Goal: Find specific page/section: Find specific page/section

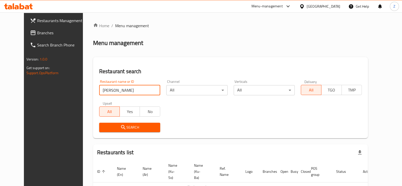
click at [117, 93] on input "[PERSON_NAME]" at bounding box center [129, 90] width 61 height 10
type input "lotosh"
click button "Search" at bounding box center [129, 127] width 61 height 9
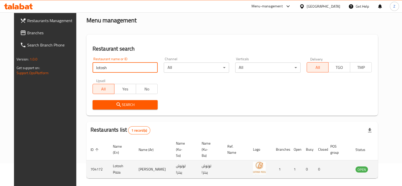
scroll to position [37, 0]
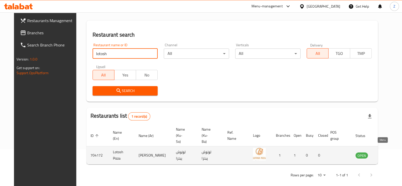
click at [384, 154] on icon "enhanced table" at bounding box center [386, 156] width 6 height 4
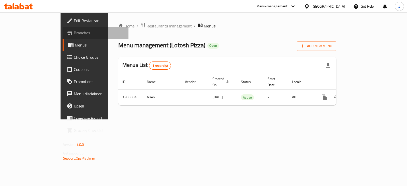
click at [63, 29] on link "Branches" at bounding box center [96, 33] width 66 height 12
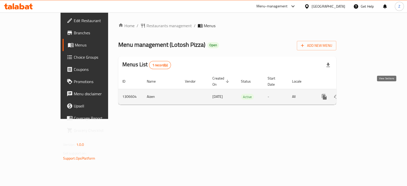
click at [363, 95] on icon "enhanced table" at bounding box center [361, 97] width 5 height 5
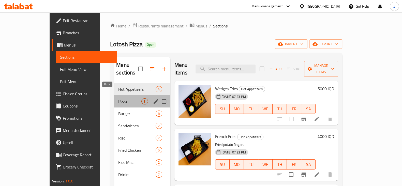
click at [118, 99] on span "Pizza" at bounding box center [129, 102] width 23 height 6
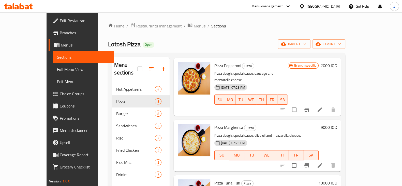
click at [60, 33] on span "Branches" at bounding box center [85, 33] width 50 height 6
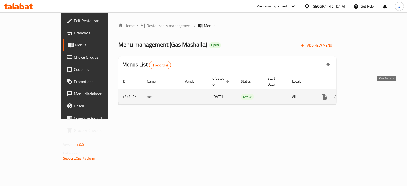
click at [367, 93] on link "enhanced table" at bounding box center [361, 97] width 12 height 12
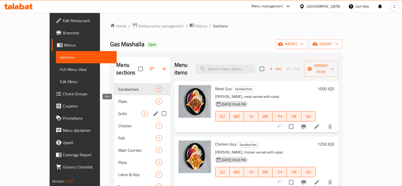
click at [118, 111] on span "Grills" at bounding box center [129, 114] width 23 height 6
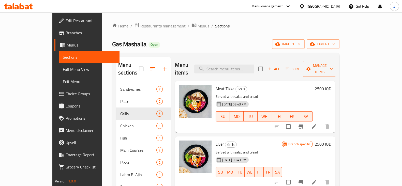
click at [141, 25] on span "Restaurants management" at bounding box center [163, 26] width 45 height 6
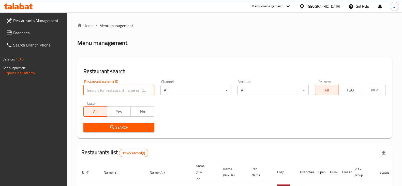
click at [118, 88] on input "search" at bounding box center [118, 90] width 71 height 10
type input "Gas Mashalla"
click button "Search" at bounding box center [118, 127] width 71 height 9
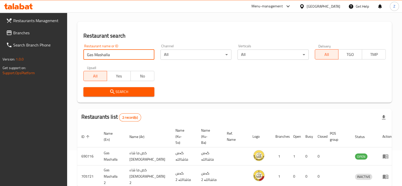
scroll to position [54, 0]
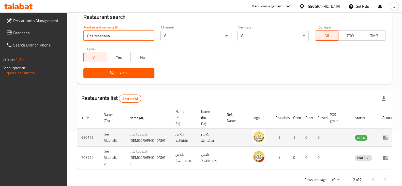
click at [89, 132] on td "690716" at bounding box center [88, 138] width 22 height 18
copy td "690716"
click at [107, 136] on td "Gas Mashalla" at bounding box center [113, 138] width 26 height 18
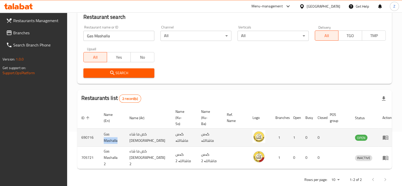
click at [107, 136] on td "Gas Mashalla" at bounding box center [113, 138] width 26 height 18
copy td "Gas Mashalla"
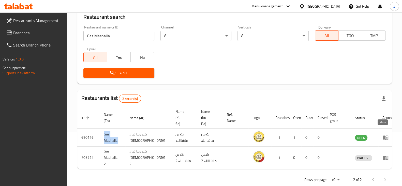
click at [387, 135] on link "enhanced table" at bounding box center [387, 138] width 9 height 6
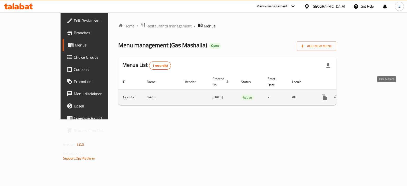
click at [367, 94] on link "enhanced table" at bounding box center [361, 97] width 12 height 12
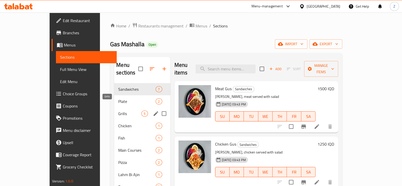
click at [118, 111] on span "Grills" at bounding box center [129, 114] width 23 height 6
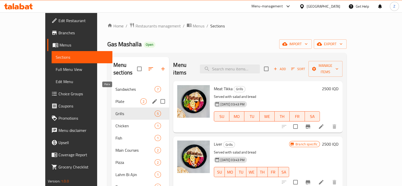
click at [116, 99] on span "Plate" at bounding box center [128, 102] width 25 height 6
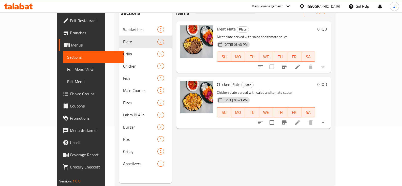
scroll to position [63, 0]
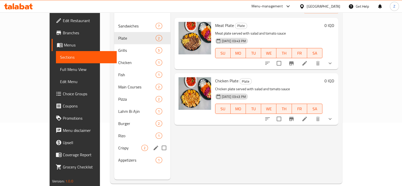
click at [114, 142] on div "Crispy 2" at bounding box center [142, 148] width 56 height 12
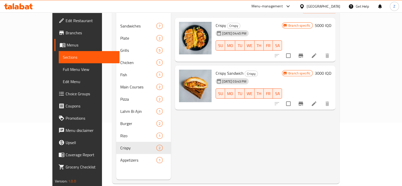
scroll to position [32, 0]
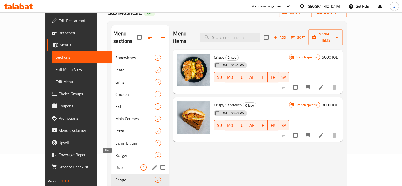
click at [116, 165] on span "Rizo" at bounding box center [128, 168] width 25 height 6
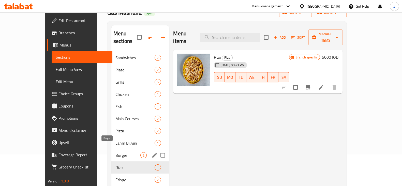
click at [116, 152] on span "Burger" at bounding box center [128, 155] width 25 height 6
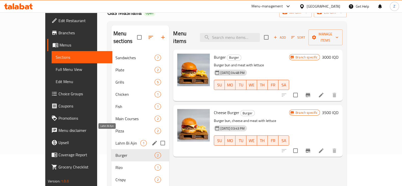
click at [116, 140] on span "Lahm Bi Ajin" at bounding box center [128, 143] width 25 height 6
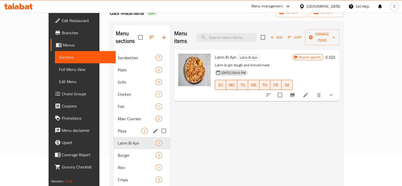
click at [114, 125] on div "Pizza 2" at bounding box center [142, 131] width 57 height 12
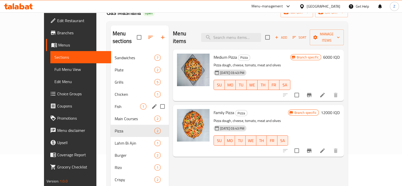
click at [113, 104] on div "Fish 1" at bounding box center [140, 107] width 58 height 12
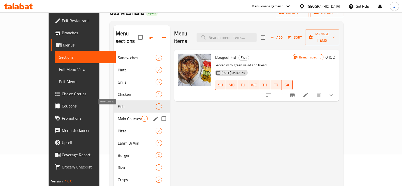
click at [118, 116] on span "Main Courses" at bounding box center [130, 119] width 24 height 6
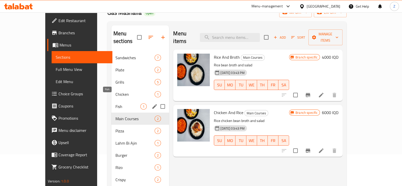
click at [116, 104] on span "Fish" at bounding box center [128, 107] width 25 height 6
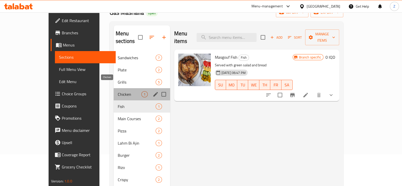
click at [118, 91] on span "Chicken" at bounding box center [130, 94] width 24 height 6
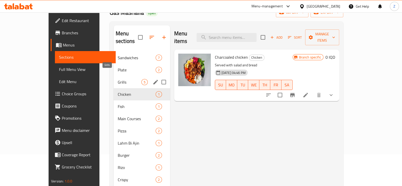
click at [118, 79] on span "Grills" at bounding box center [130, 82] width 24 height 6
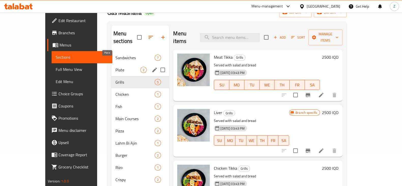
click at [116, 67] on span "Plate" at bounding box center [128, 70] width 25 height 6
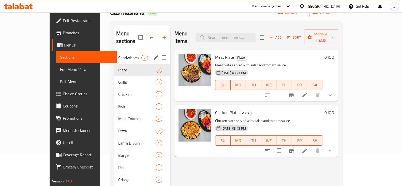
click at [118, 55] on span "Sandwiches" at bounding box center [129, 58] width 23 height 6
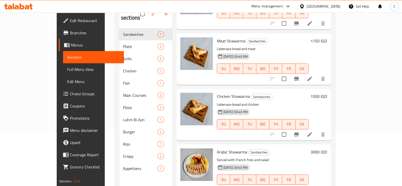
scroll to position [71, 0]
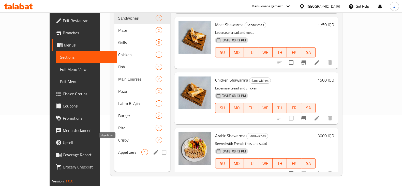
click at [118, 149] on span "Appetizers" at bounding box center [129, 152] width 23 height 6
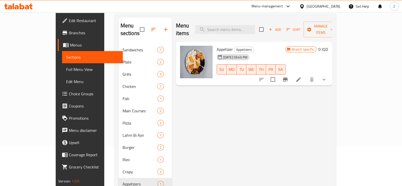
scroll to position [71, 0]
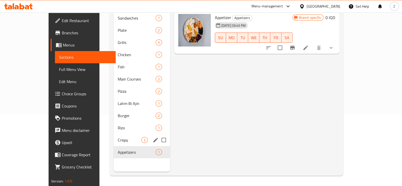
click at [114, 134] on div "Crispy 2" at bounding box center [142, 140] width 57 height 12
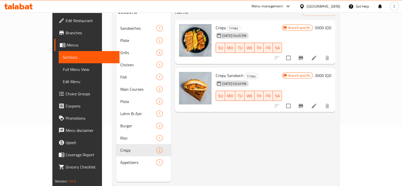
scroll to position [71, 0]
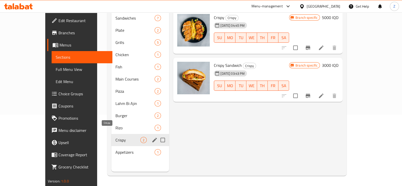
click at [116, 137] on span "Crispy" at bounding box center [128, 140] width 25 height 6
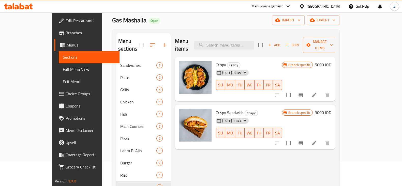
scroll to position [0, 0]
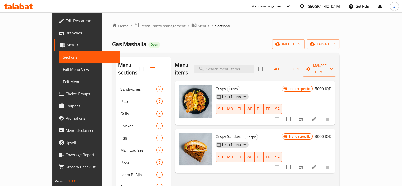
click at [141, 27] on span "Restaurants management" at bounding box center [163, 26] width 45 height 6
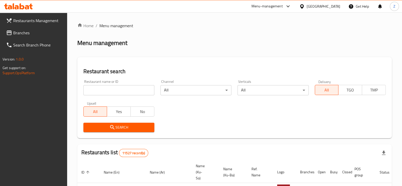
click at [125, 87] on input "search" at bounding box center [118, 90] width 71 height 10
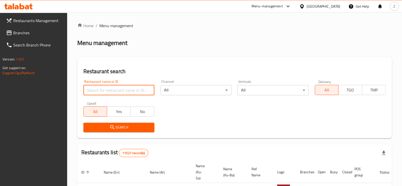
click at [125, 93] on input "search" at bounding box center [118, 90] width 71 height 10
type input "Balazat"
click button "Search" at bounding box center [118, 127] width 71 height 9
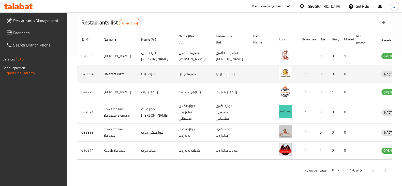
scroll to position [135, 0]
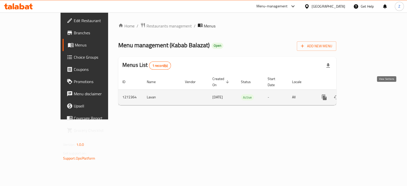
click at [364, 94] on icon "enhanced table" at bounding box center [361, 97] width 6 height 6
